Goal: Transaction & Acquisition: Purchase product/service

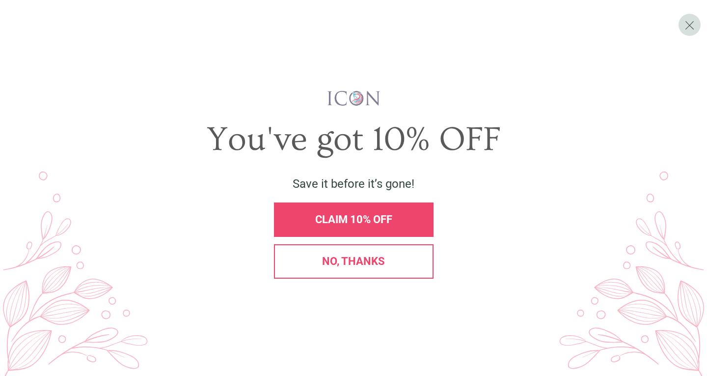
click at [392, 223] on span "CLAIM 10% OFF" at bounding box center [353, 219] width 77 height 12
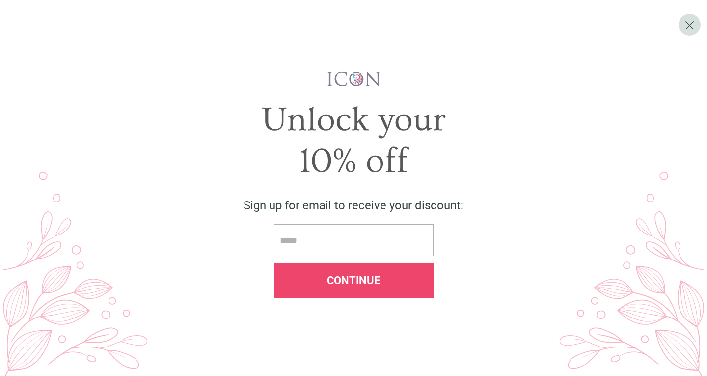
click at [380, 241] on input "email" at bounding box center [354, 240] width 160 height 32
type input "**********"
click at [366, 282] on span "Continue" at bounding box center [353, 280] width 53 height 12
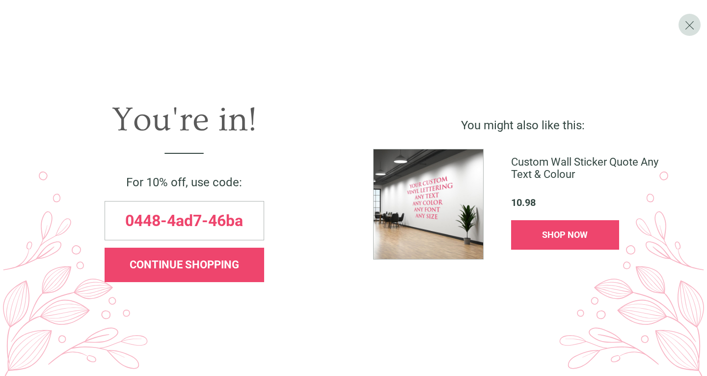
click at [233, 231] on div "0448-4ad7-46ba" at bounding box center [185, 220] width 160 height 39
copy span "46ba"
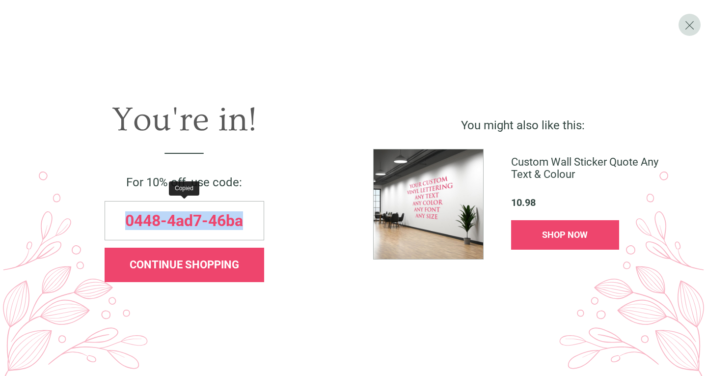
click at [233, 231] on div "0448-4ad7-46ba" at bounding box center [185, 220] width 160 height 39
copy span "0448-4ad7-46ba"
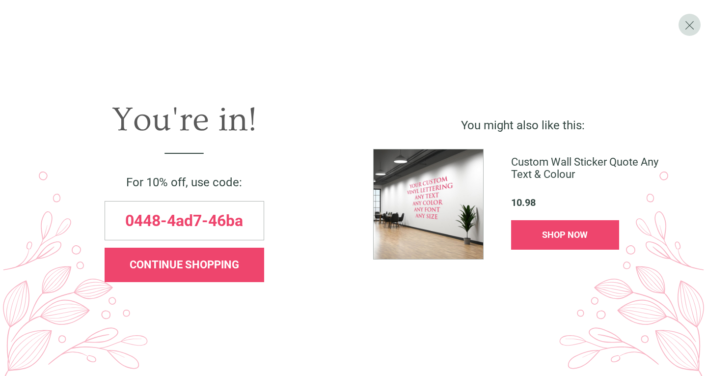
click at [245, 260] on div "CONTINUE SHOPPING" at bounding box center [184, 264] width 143 height 11
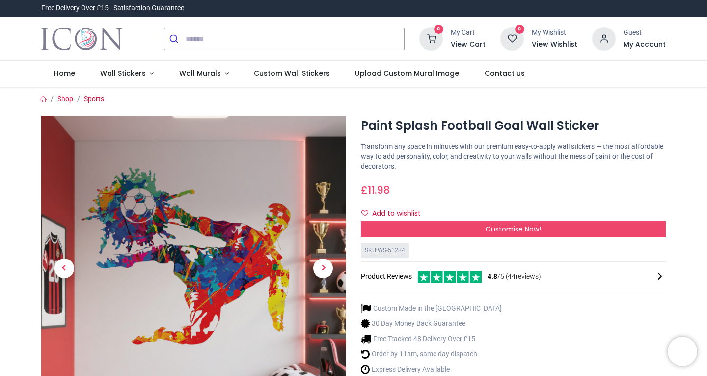
click at [433, 232] on div "Customise Now!" at bounding box center [513, 229] width 305 height 17
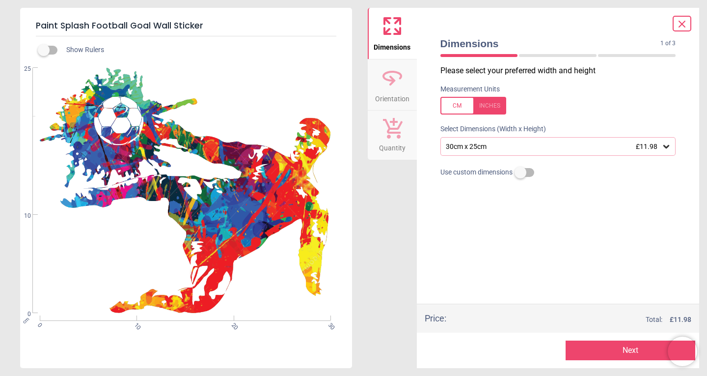
click at [485, 152] on div "30cm x 25cm £11.98" at bounding box center [558, 146] width 236 height 19
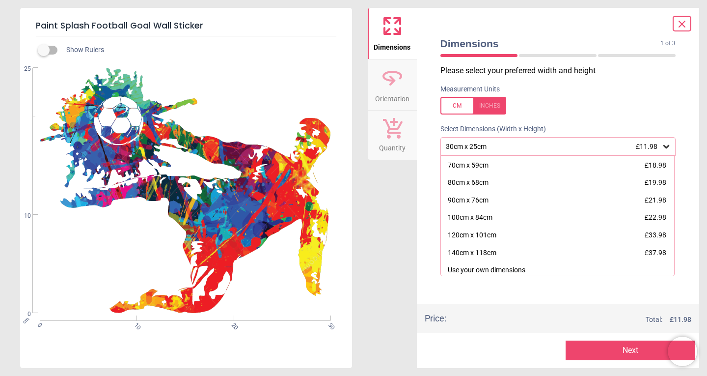
scroll to position [73, 0]
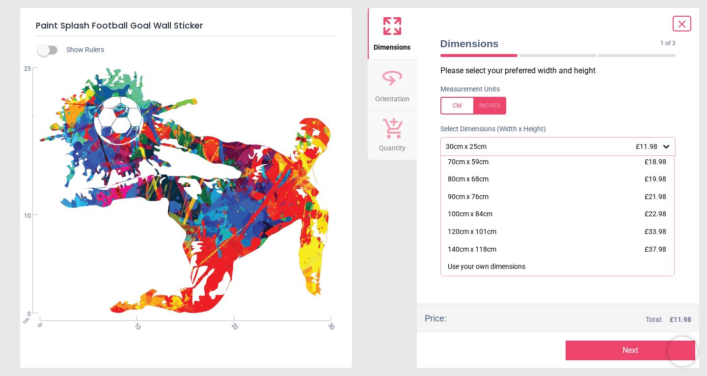
click at [574, 73] on p "Please select your preferred width and height" at bounding box center [561, 70] width 243 height 11
click at [550, 191] on div "90cm x 76cm £21.98" at bounding box center [558, 197] width 234 height 18
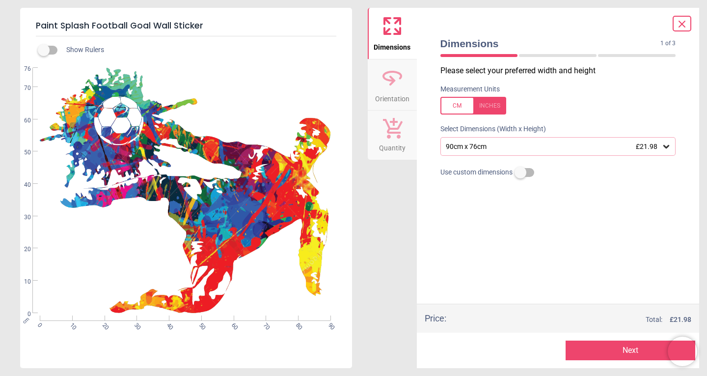
click at [598, 345] on button "Next" at bounding box center [630, 350] width 130 height 20
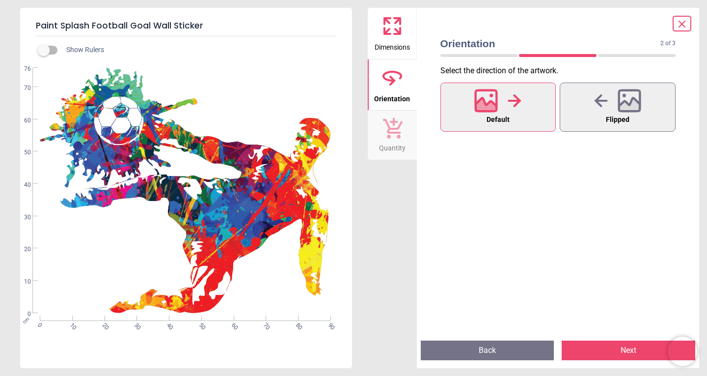
click at [598, 345] on button "Next" at bounding box center [629, 350] width 134 height 20
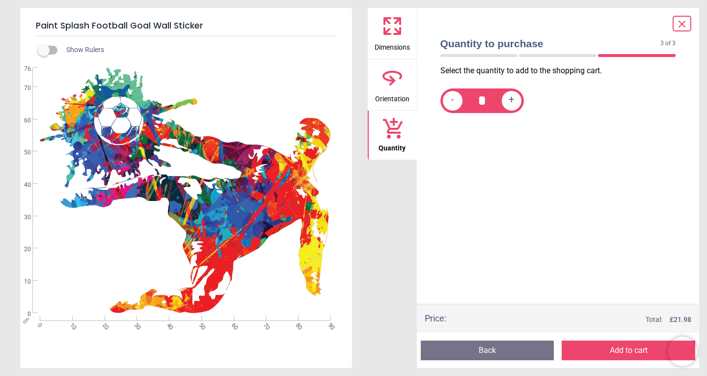
click at [598, 345] on button "Add to cart" at bounding box center [629, 350] width 134 height 20
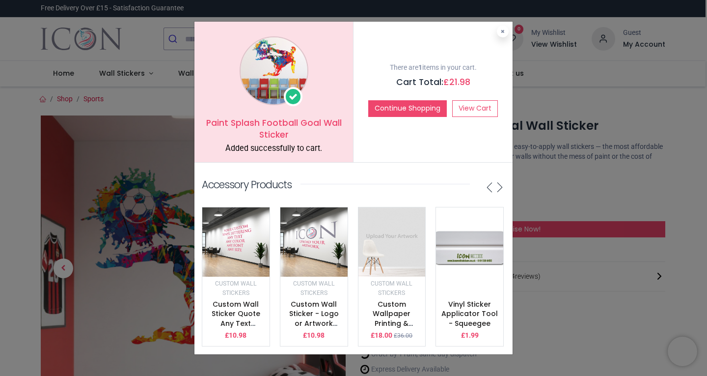
click at [503, 29] on icon at bounding box center [503, 31] width 4 height 5
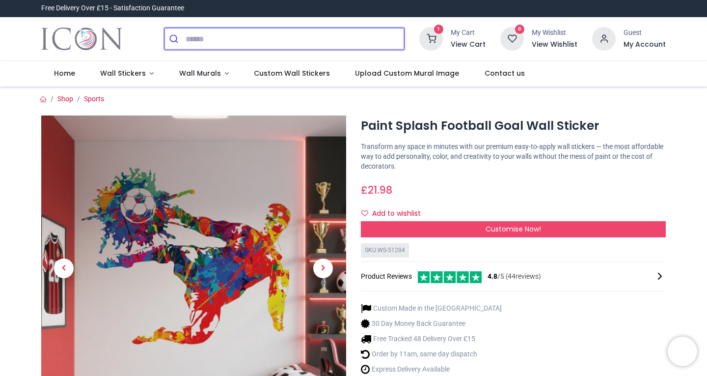
click at [311, 35] on input "search" at bounding box center [295, 39] width 218 height 22
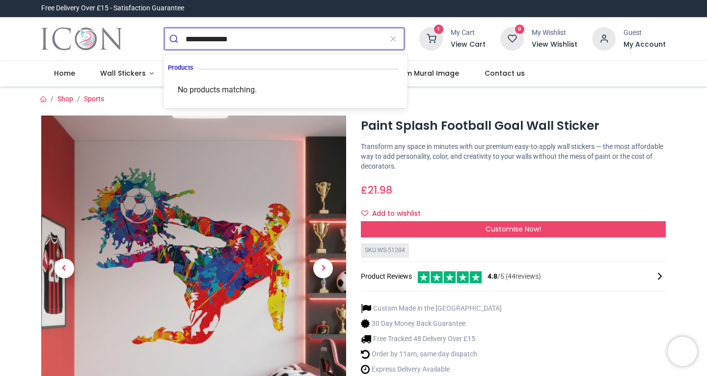
type input "**********"
click at [164, 28] on button "submit" at bounding box center [174, 39] width 21 height 22
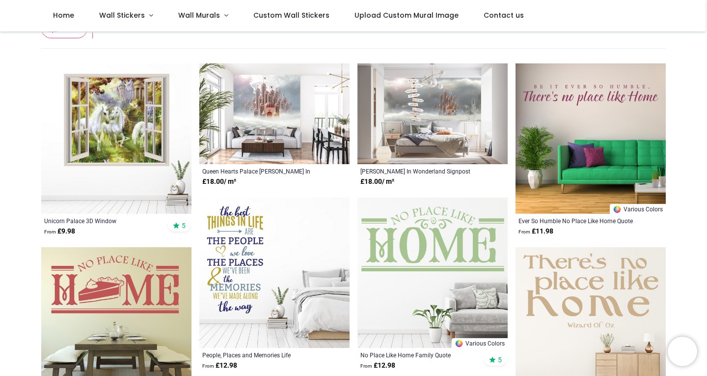
scroll to position [86, 0]
